Goal: Transaction & Acquisition: Purchase product/service

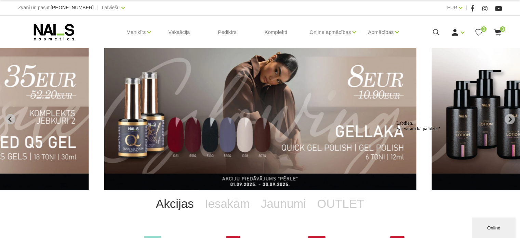
click at [188, 124] on img "4 of 11" at bounding box center [260, 119] width 312 height 142
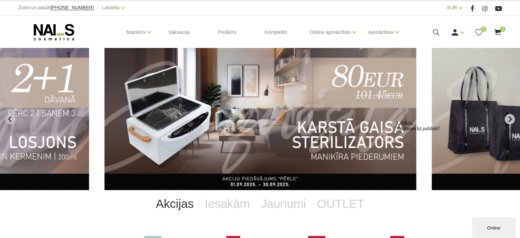
click at [512, 117] on icon "Next slide" at bounding box center [510, 119] width 6 height 6
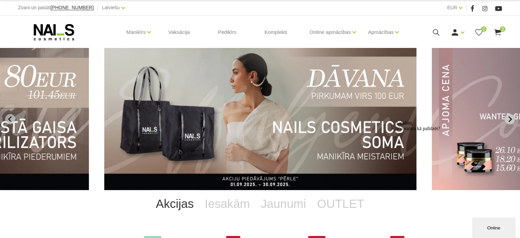
click at [512, 117] on icon "Next slide" at bounding box center [510, 119] width 6 height 6
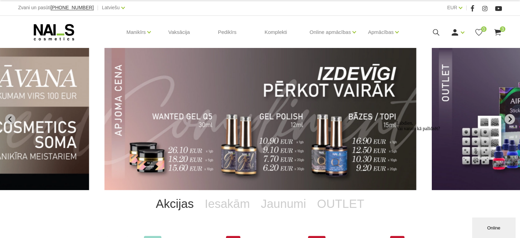
click at [512, 117] on icon "Next slide" at bounding box center [510, 119] width 6 height 6
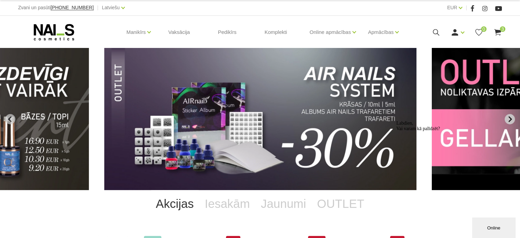
click at [512, 117] on icon "Next slide" at bounding box center [510, 119] width 6 height 6
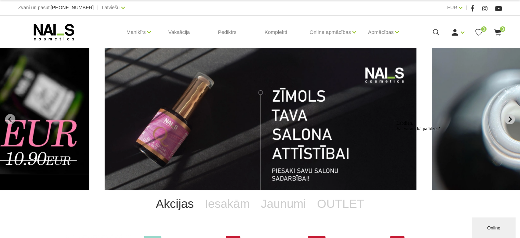
click at [512, 117] on icon "Go to first slide" at bounding box center [510, 119] width 6 height 6
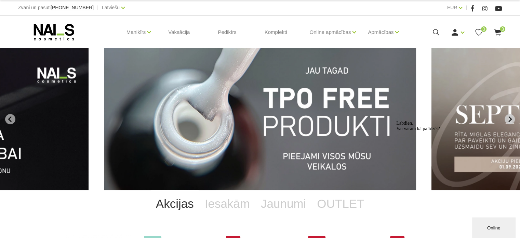
click at [512, 117] on icon "Next slide" at bounding box center [510, 119] width 6 height 6
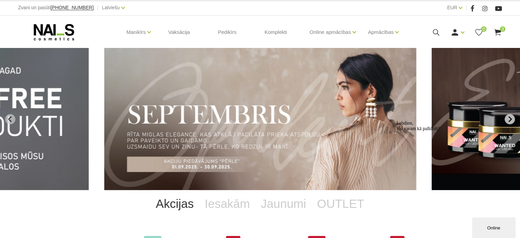
click at [512, 117] on icon "Next slide" at bounding box center [510, 119] width 6 height 6
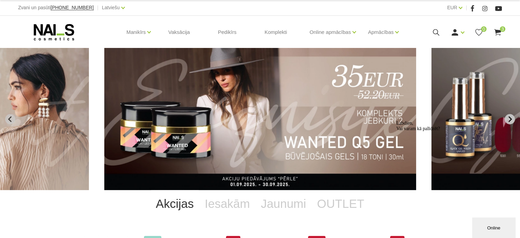
click at [512, 117] on icon "Next slide" at bounding box center [510, 119] width 6 height 6
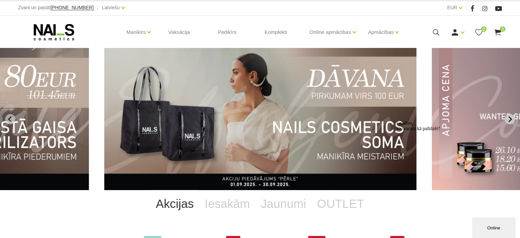
click at [512, 117] on icon "Next slide" at bounding box center [510, 119] width 6 height 6
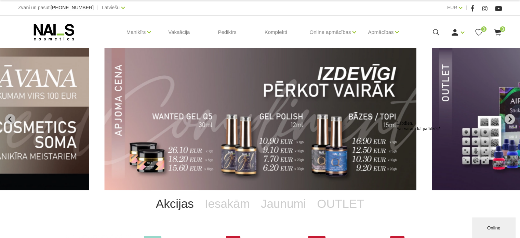
click at [512, 117] on icon "Next slide" at bounding box center [510, 119] width 6 height 6
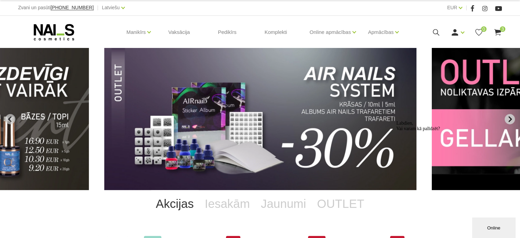
click at [512, 117] on icon "Next slide" at bounding box center [510, 119] width 6 height 6
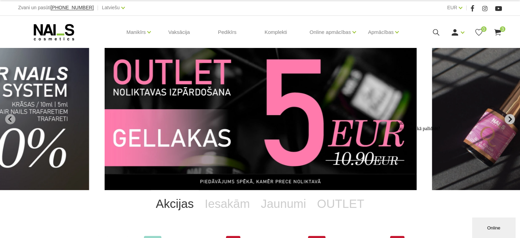
click at [512, 117] on icon "Next slide" at bounding box center [510, 119] width 6 height 6
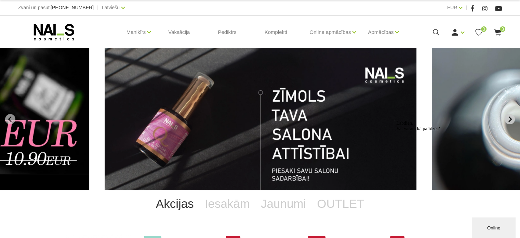
click at [512, 117] on icon "Next slide" at bounding box center [510, 119] width 6 height 6
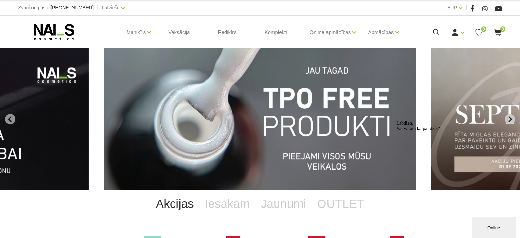
click at [512, 117] on icon "Next slide" at bounding box center [510, 119] width 6 height 6
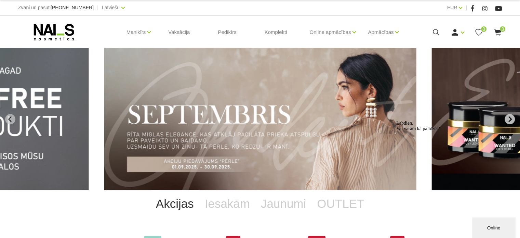
click at [512, 117] on icon "Next slide" at bounding box center [510, 119] width 6 height 6
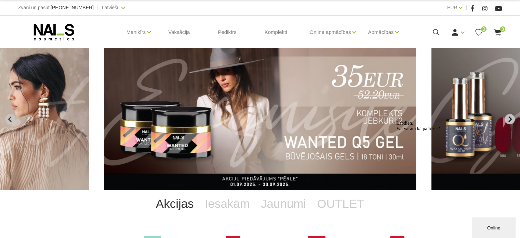
click at [512, 117] on icon "Next slide" at bounding box center [510, 119] width 6 height 6
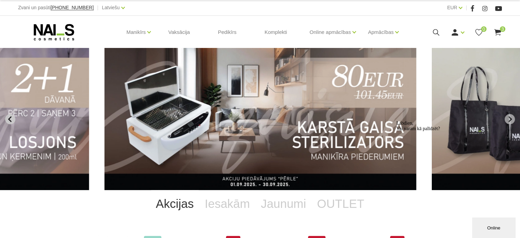
click at [11, 117] on icon "Previous slide" at bounding box center [10, 119] width 6 height 6
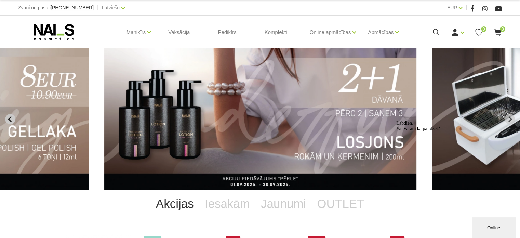
click at [11, 117] on icon "Previous slide" at bounding box center [10, 119] width 6 height 6
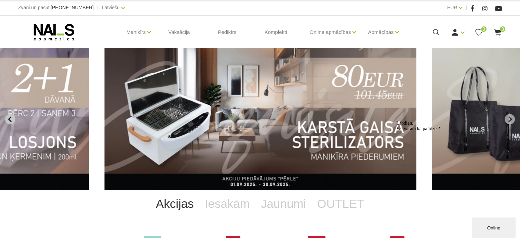
click at [10, 118] on icon "Previous slide" at bounding box center [9, 119] width 3 height 6
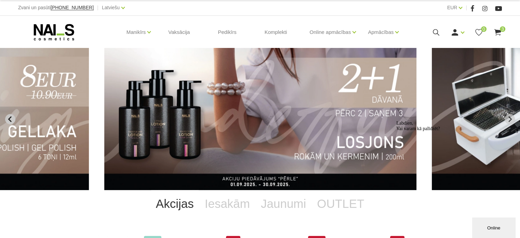
click at [10, 118] on icon "Previous slide" at bounding box center [9, 119] width 3 height 6
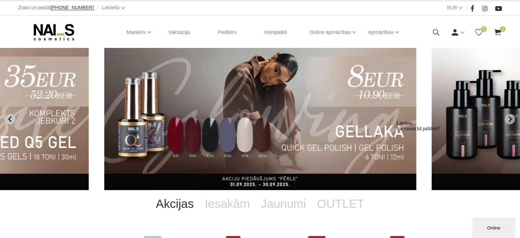
click at [10, 118] on icon "Previous slide" at bounding box center [9, 119] width 3 height 6
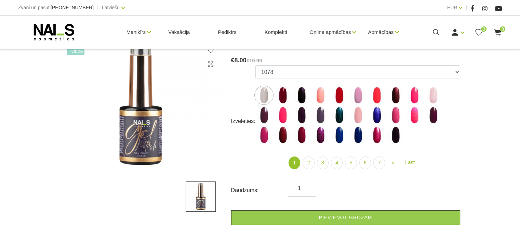
scroll to position [123, 0]
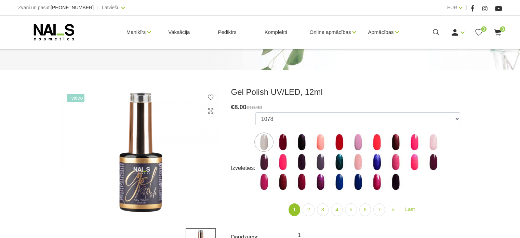
scroll to position [68, 0]
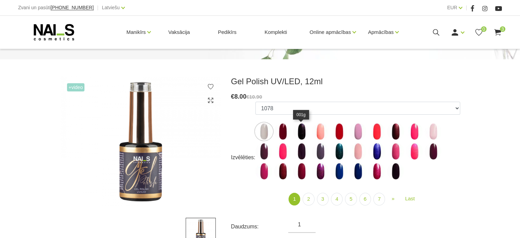
click at [303, 130] on img at bounding box center [301, 131] width 17 height 17
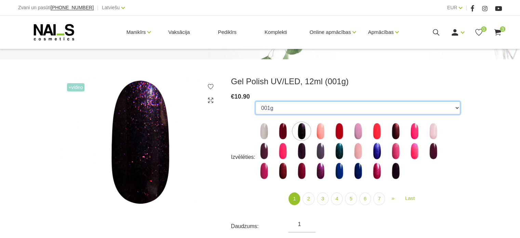
click at [457, 108] on select "1078 1081 001g 001n 003c 008b 011n 012g 016n 020b 044v 065v 068p 069v 083g 085p…" at bounding box center [357, 107] width 205 height 13
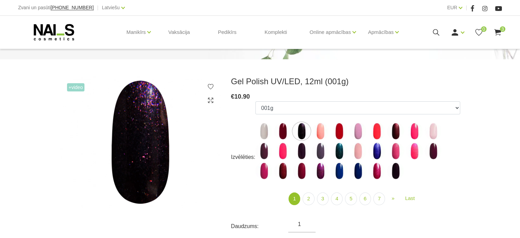
click at [219, 5] on div "Zvani un pasūti +37120446646 | Latviešu Latviešu Russian English" at bounding box center [139, 7] width 242 height 9
click at [262, 132] on img at bounding box center [263, 130] width 17 height 17
select select "5891"
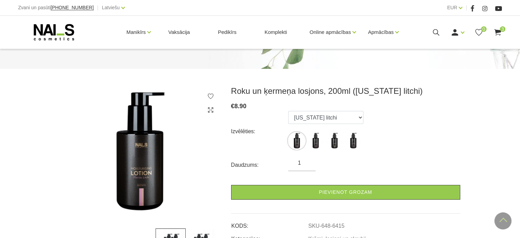
scroll to position [55, 0]
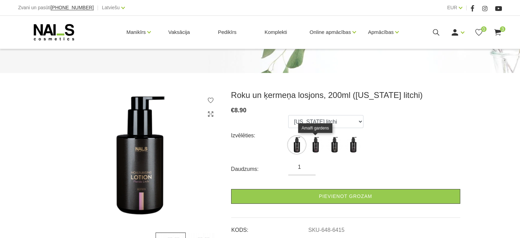
click at [316, 141] on img at bounding box center [315, 144] width 17 height 17
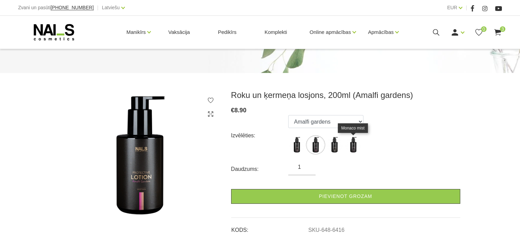
click at [353, 145] on img at bounding box center [353, 144] width 17 height 17
click at [335, 145] on img at bounding box center [334, 144] width 17 height 17
click at [316, 145] on img at bounding box center [315, 144] width 17 height 17
click at [296, 145] on img at bounding box center [296, 144] width 17 height 17
select select "6415"
